Goal: Task Accomplishment & Management: Use online tool/utility

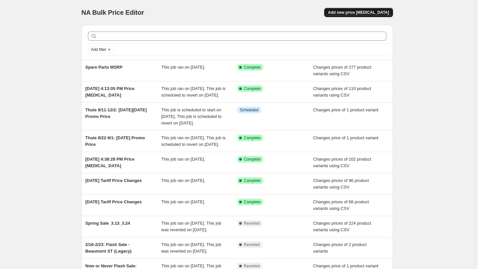
click at [386, 11] on span "Add new price [MEDICAL_DATA]" at bounding box center [358, 12] width 61 height 5
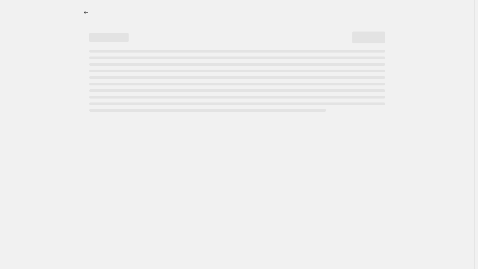
select select "percentage"
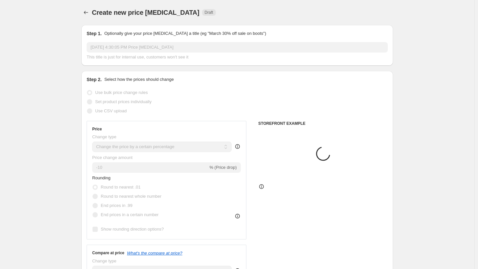
click at [148, 49] on input "[DATE] 4:30:05 PM Price [MEDICAL_DATA]" at bounding box center [237, 47] width 301 height 10
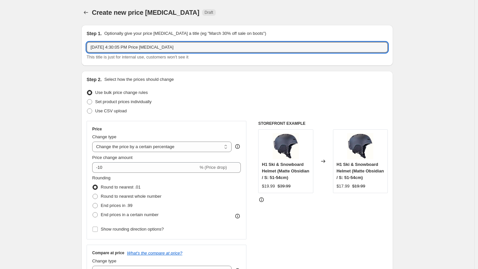
drag, startPoint x: 218, startPoint y: 47, endPoint x: 22, endPoint y: 41, distance: 196.3
type input "9"
type input "[DATE]: Tariff Price"
